Goal: Information Seeking & Learning: Learn about a topic

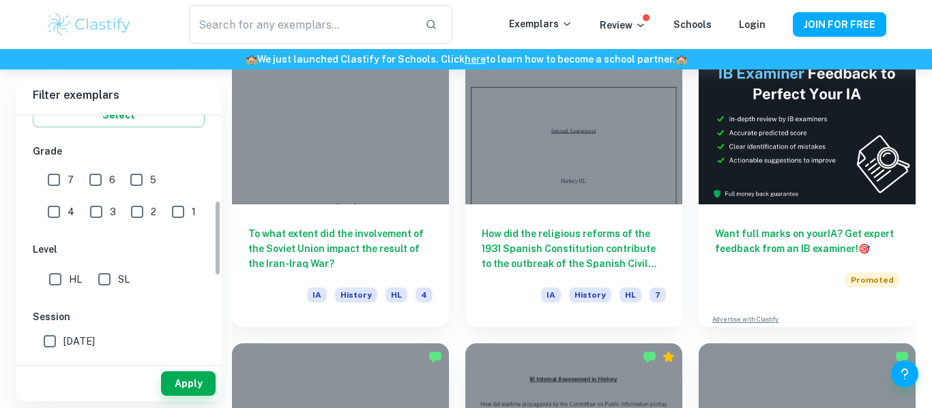
scroll to position [273, 0]
click at [164, 213] on input "1" at bounding box center [177, 213] width 27 height 27
checkbox input "true"
click at [123, 213] on input "2" at bounding box center [136, 213] width 27 height 27
checkbox input "true"
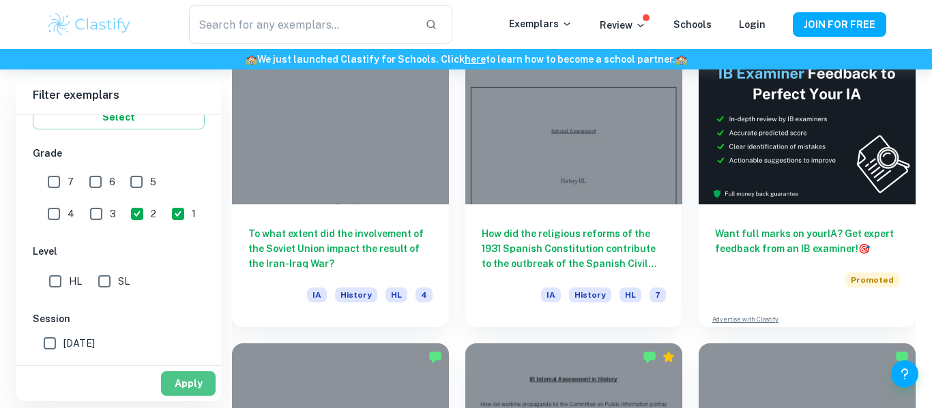
click at [200, 380] on button "Apply" at bounding box center [188, 384] width 55 height 25
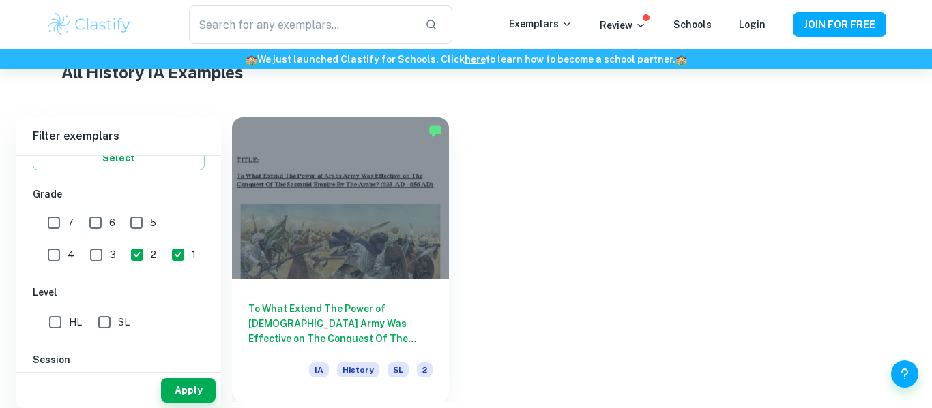
scroll to position [337, 0]
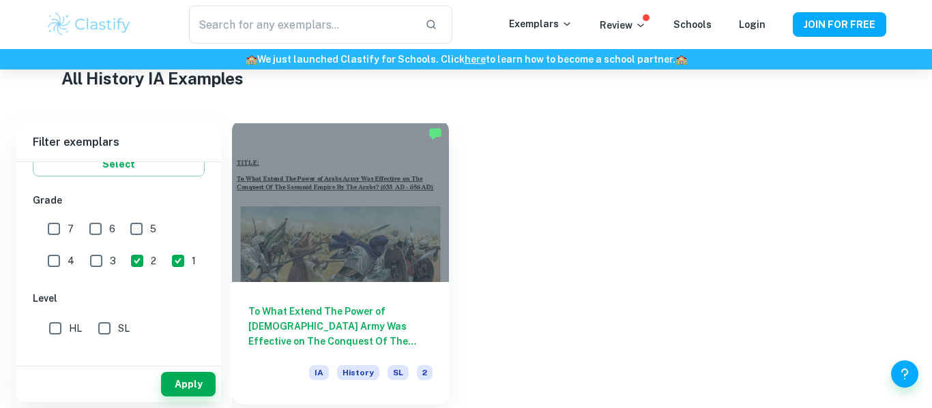
click at [341, 312] on h6 "To What Extend The Power of [DEMOGRAPHIC_DATA] Army Was Effective on The Conque…" at bounding box center [340, 326] width 184 height 45
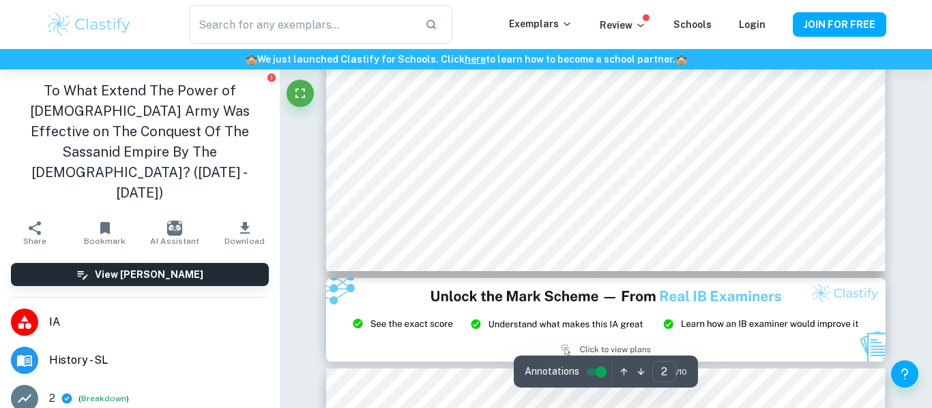
type input "3"
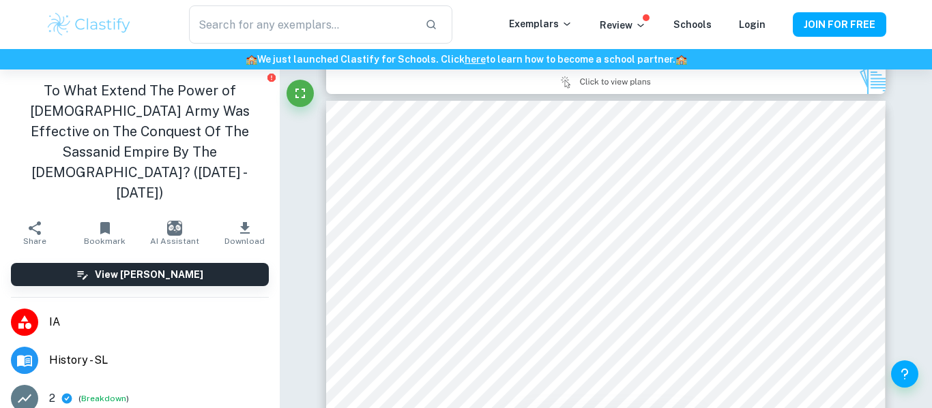
scroll to position [1596, 0]
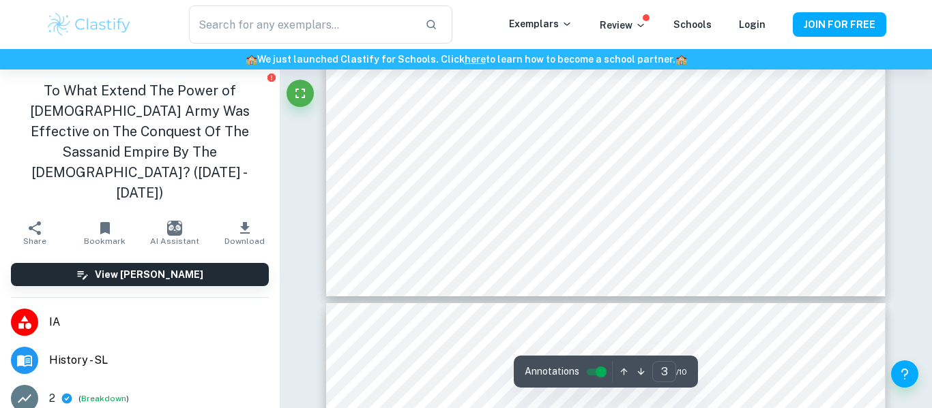
type input "4"
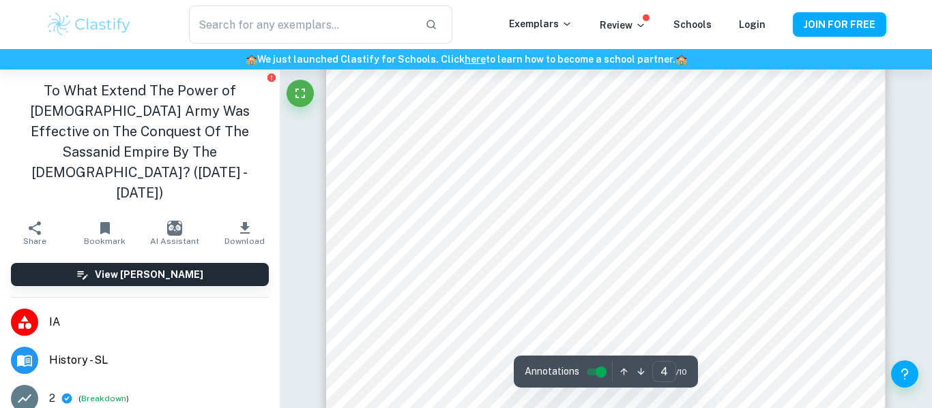
scroll to position [2634, 0]
click at [597, 375] on input "controlled" at bounding box center [600, 372] width 49 height 16
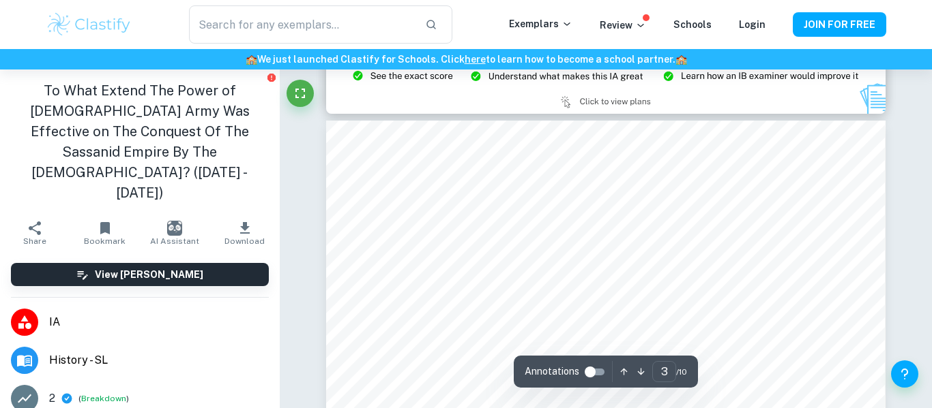
scroll to position [1511, 0]
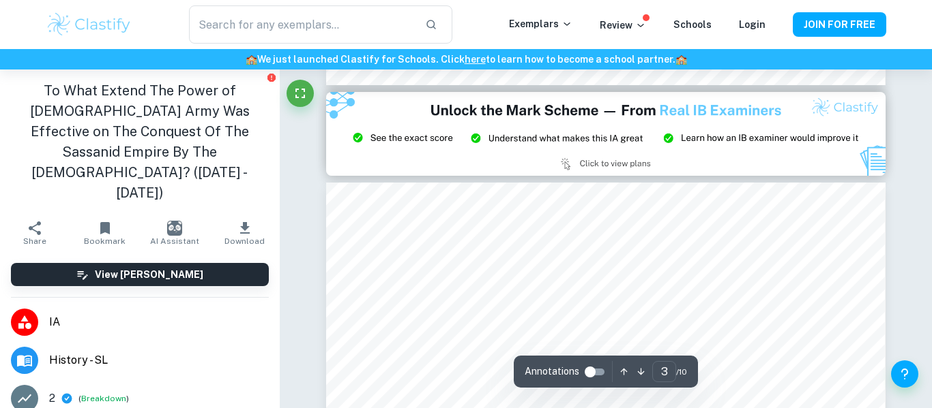
type input "2"
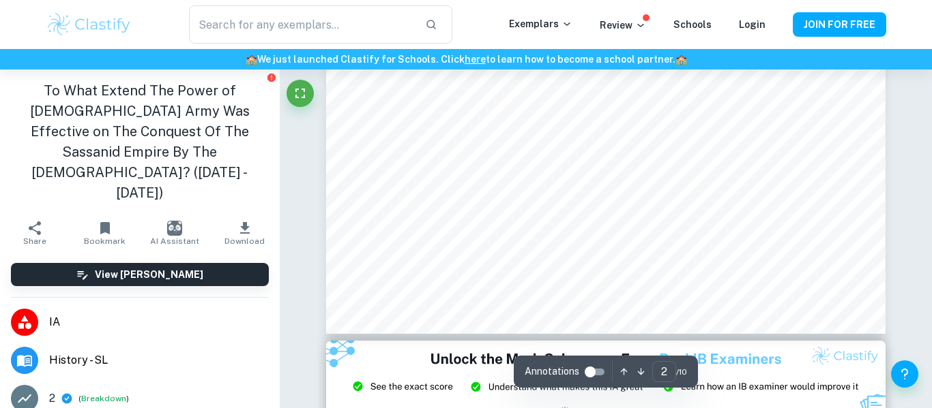
scroll to position [1200, 0]
